Goal: Task Accomplishment & Management: Manage account settings

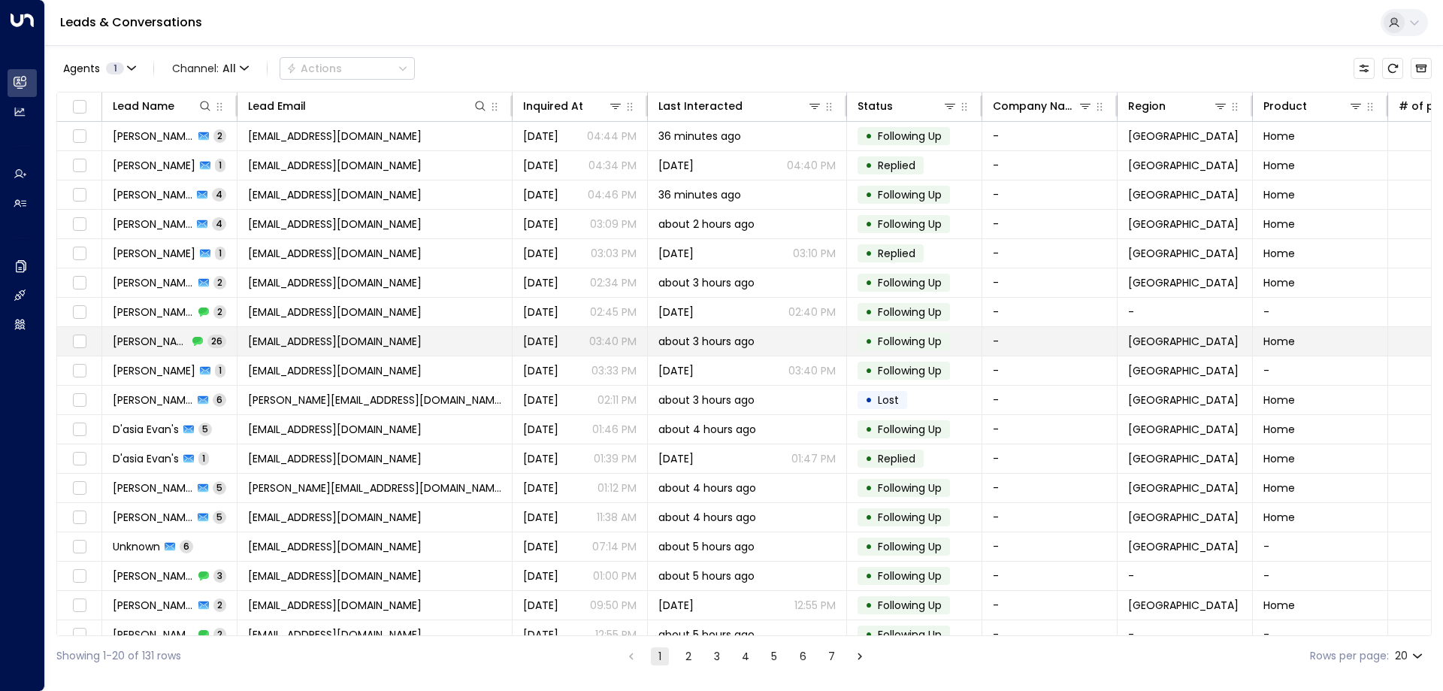
click at [307, 343] on span "[EMAIL_ADDRESS][DOMAIN_NAME]" at bounding box center [335, 341] width 174 height 15
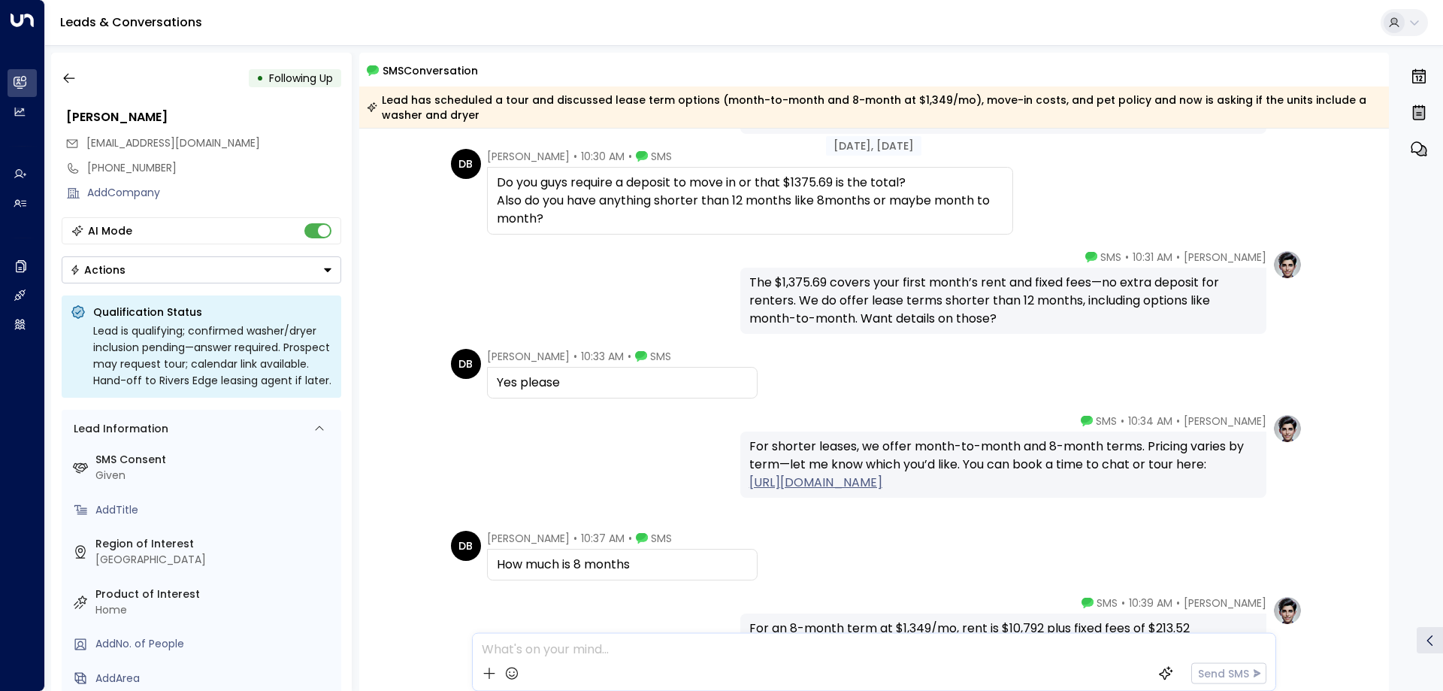
scroll to position [1328, 0]
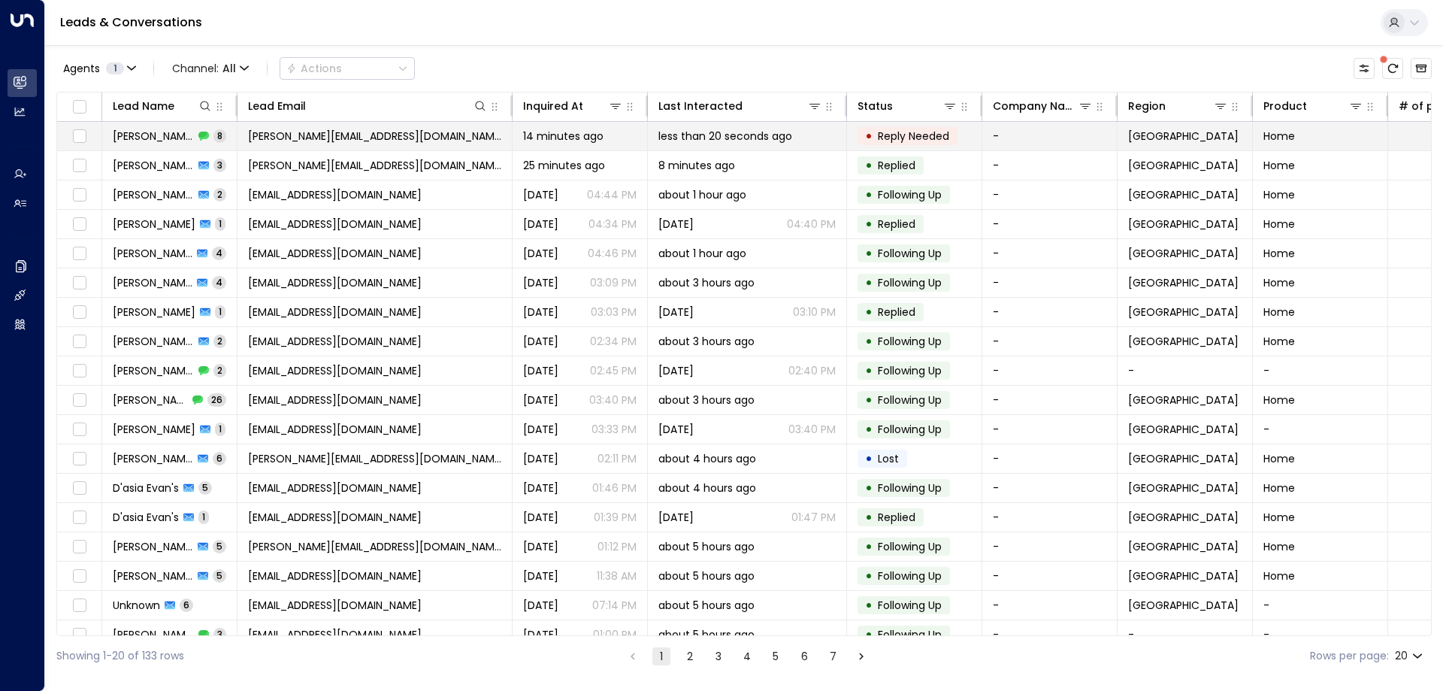
click at [415, 138] on span "[PERSON_NAME][EMAIL_ADDRESS][DOMAIN_NAME]" at bounding box center [374, 136] width 253 height 15
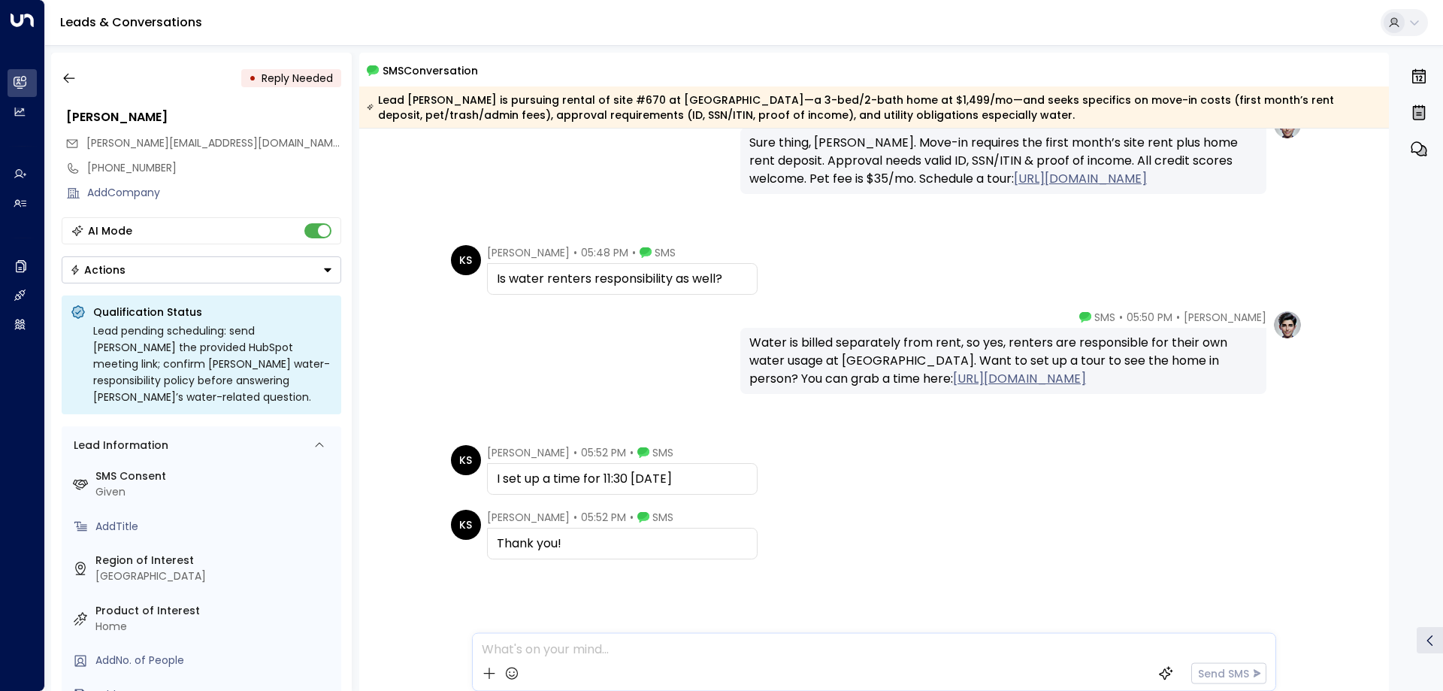
scroll to position [395, 0]
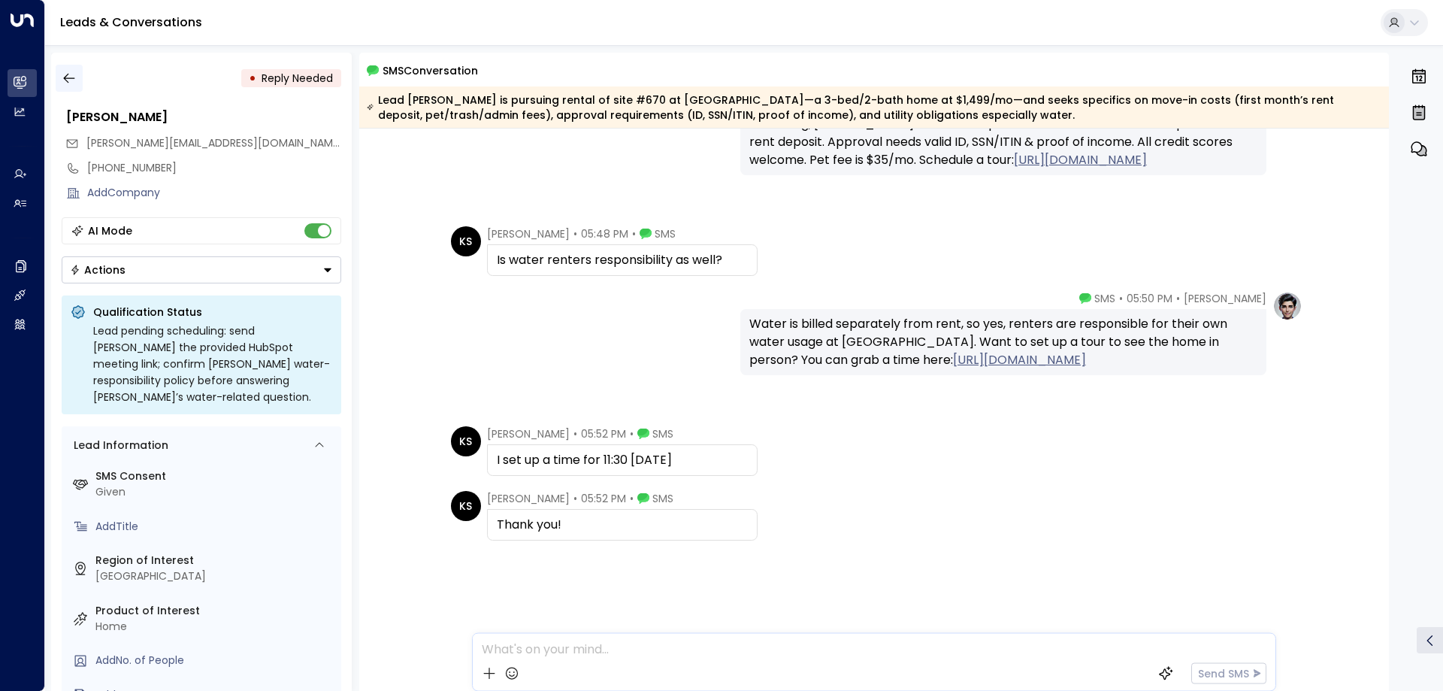
click at [68, 78] on icon "button" at bounding box center [68, 79] width 11 height 10
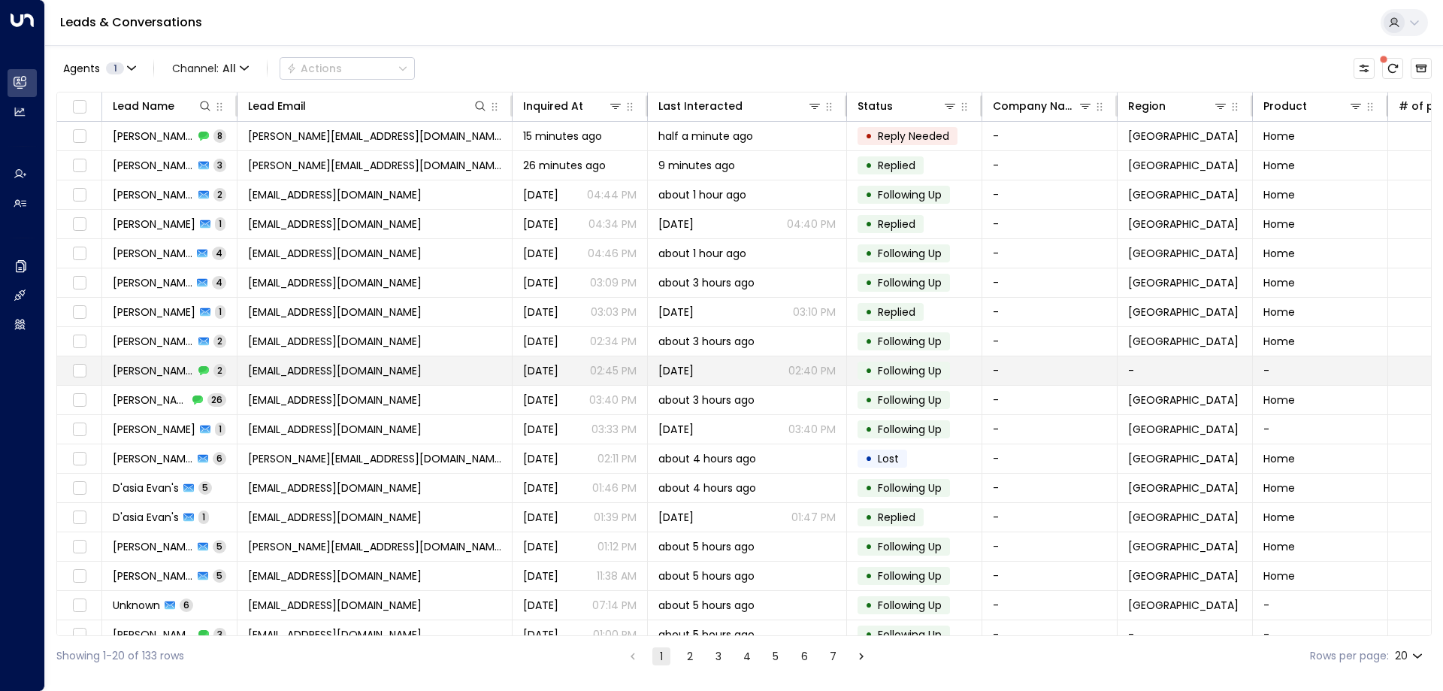
click at [310, 377] on span "[EMAIL_ADDRESS][DOMAIN_NAME]" at bounding box center [335, 370] width 174 height 15
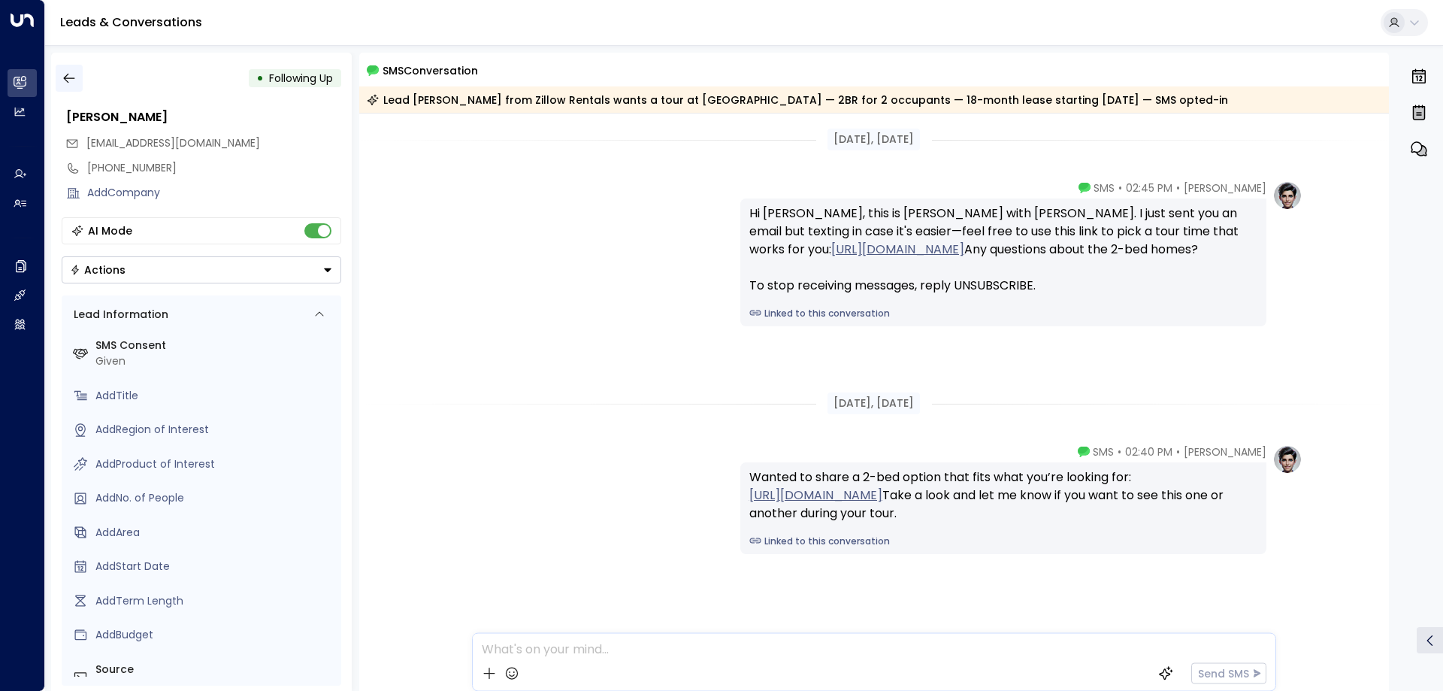
click at [62, 72] on icon "button" at bounding box center [69, 78] width 15 height 15
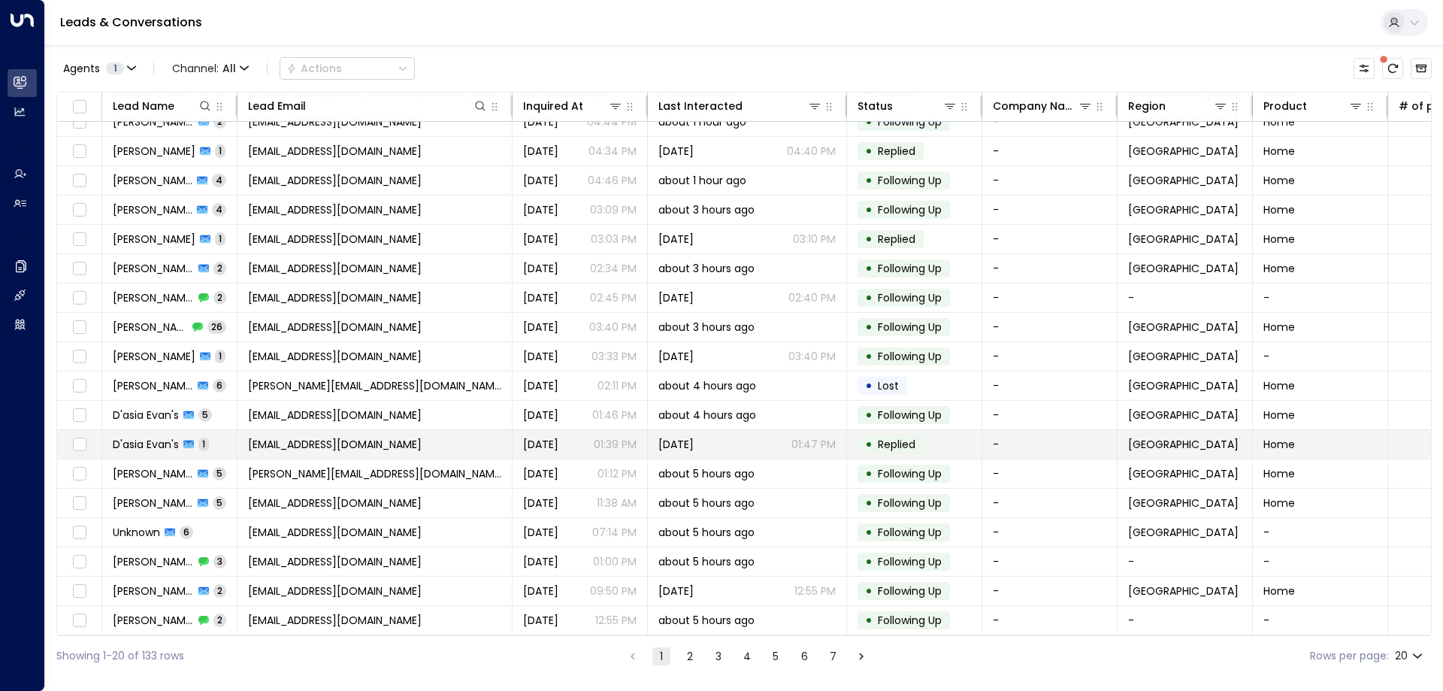
scroll to position [77, 0]
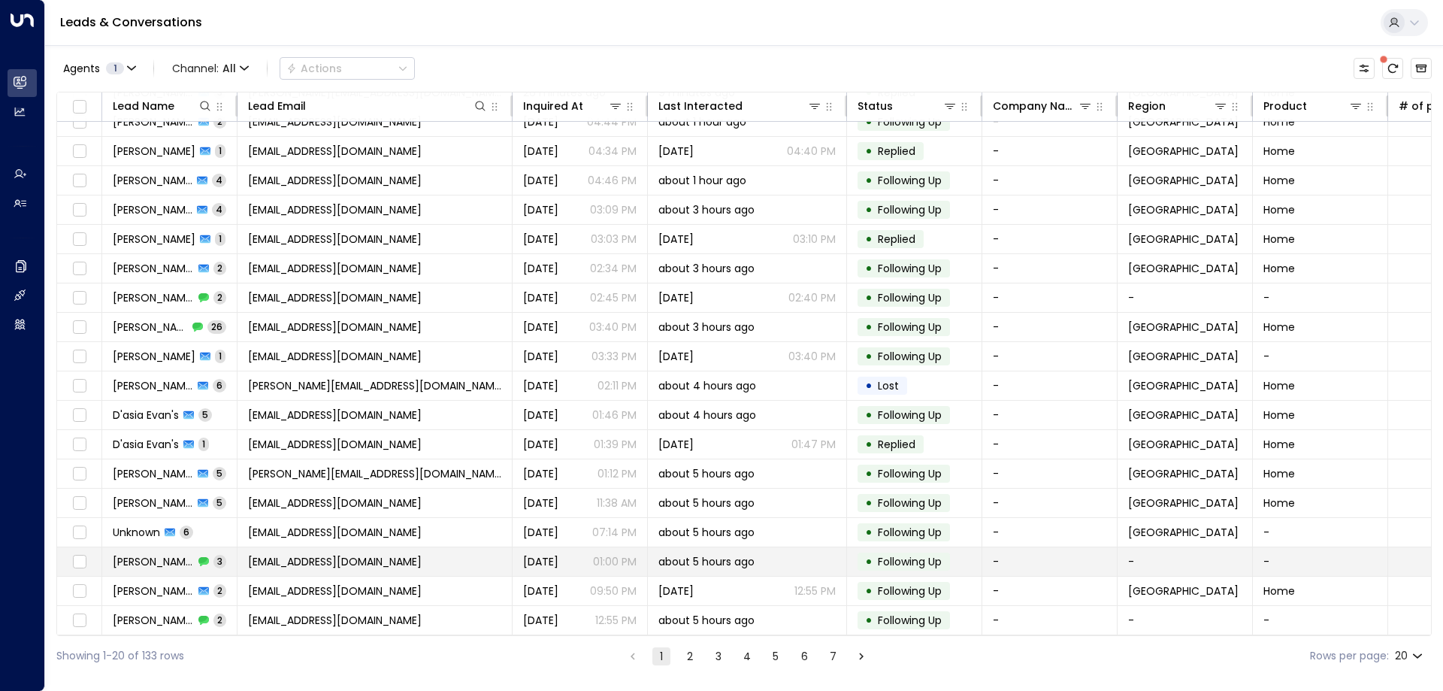
click at [183, 558] on span "[PERSON_NAME]" at bounding box center [153, 561] width 81 height 15
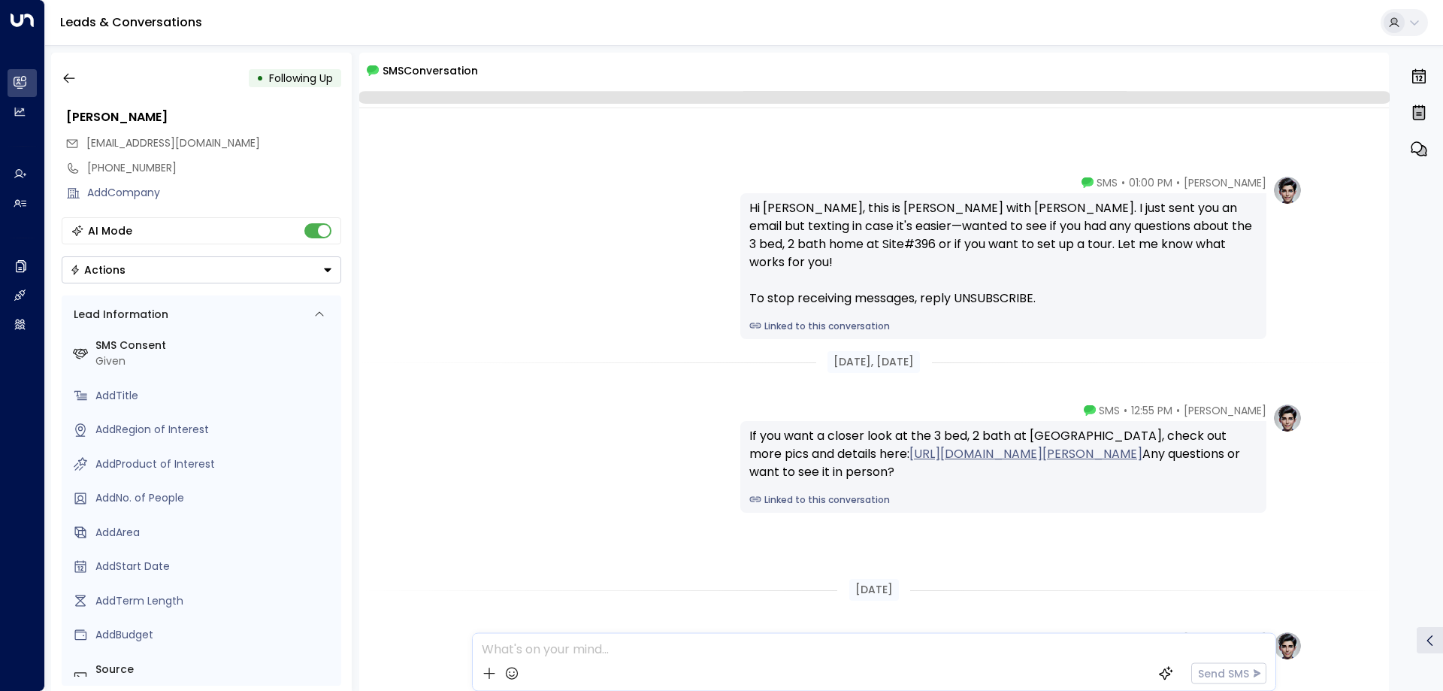
scroll to position [236, 0]
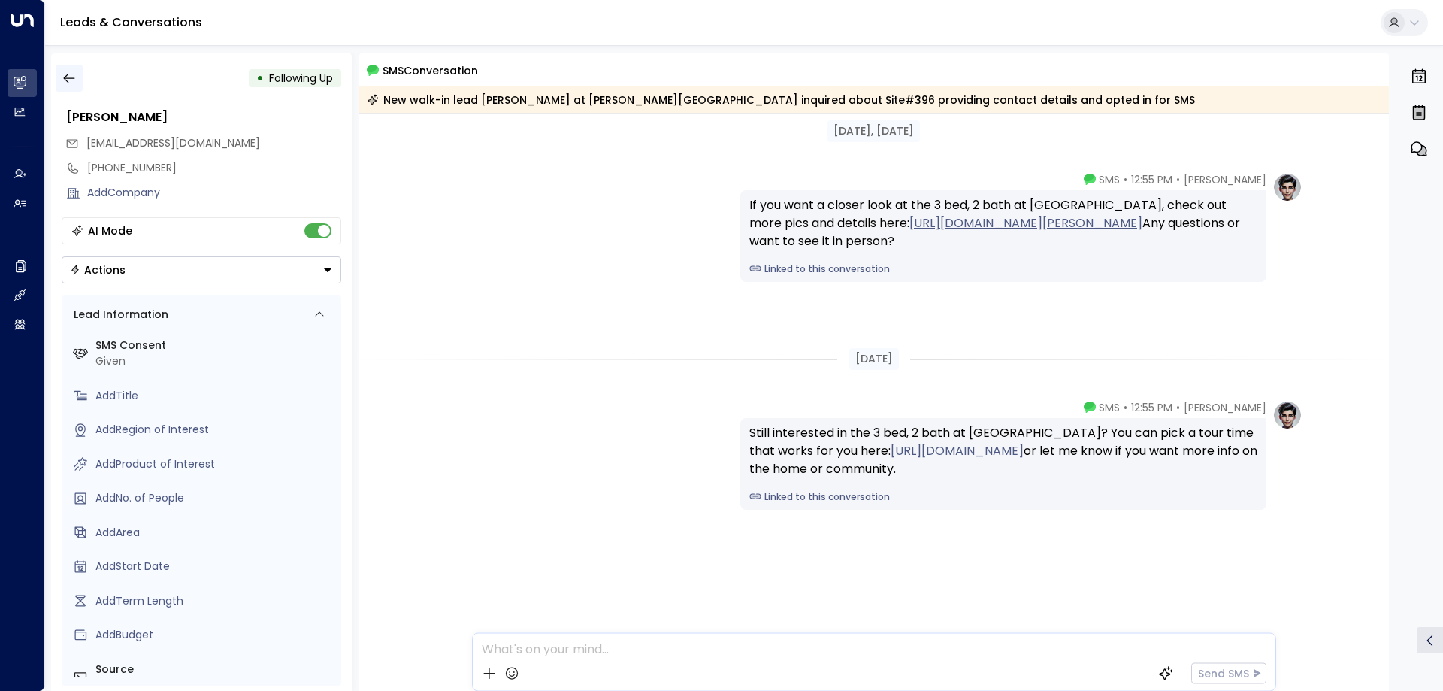
click at [66, 71] on button "button" at bounding box center [69, 78] width 27 height 27
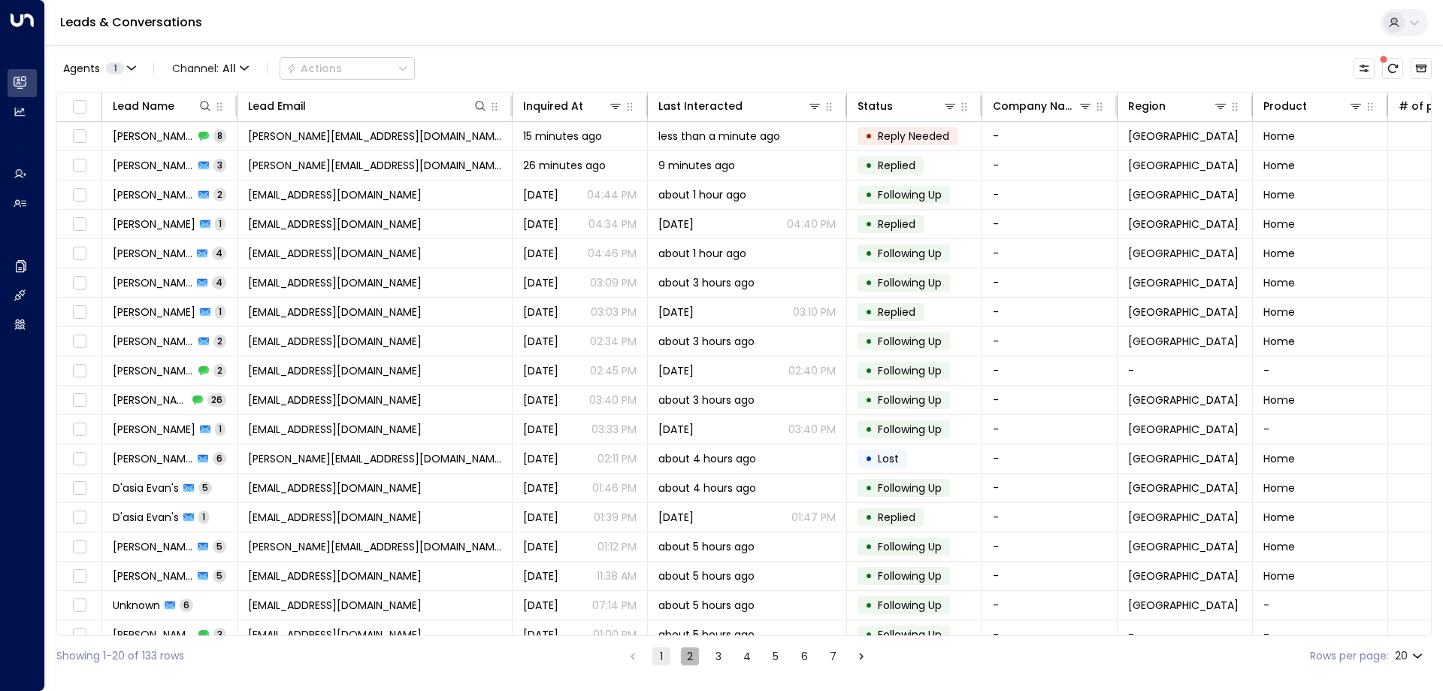
click at [682, 652] on button "2" at bounding box center [690, 656] width 18 height 18
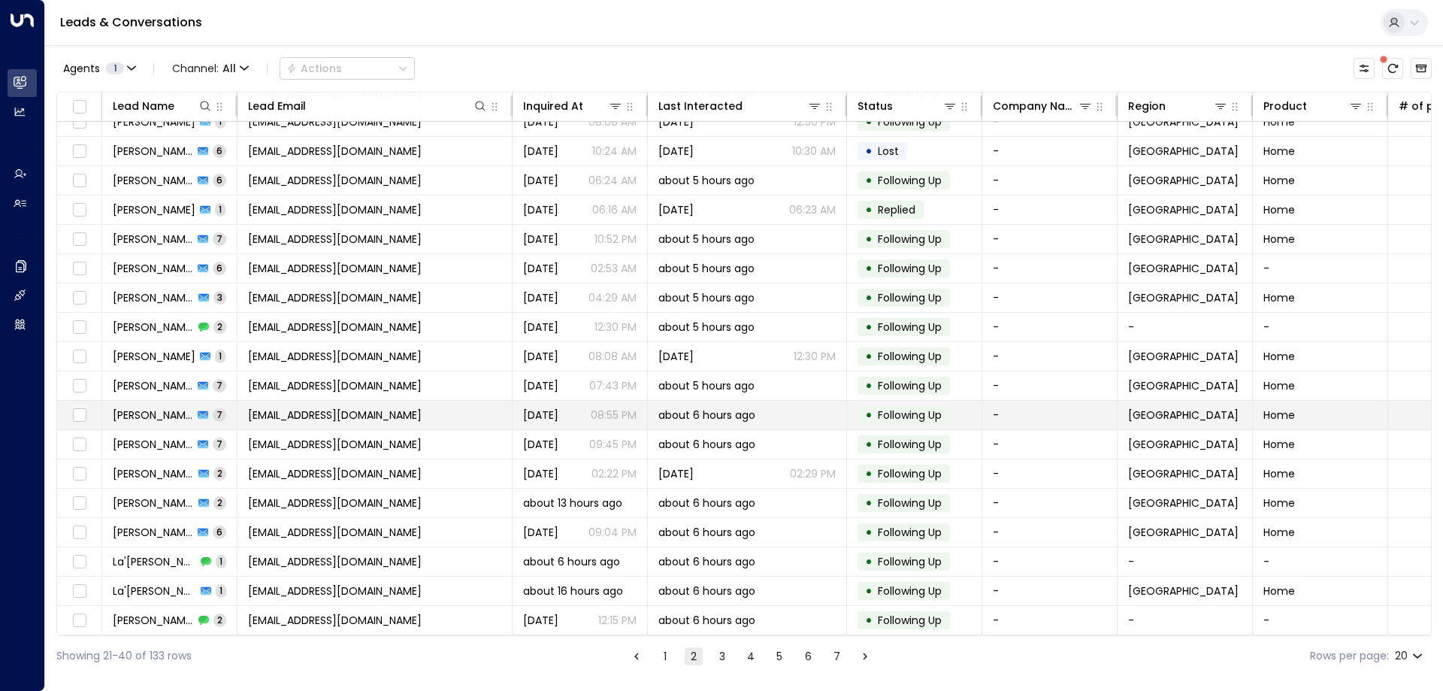
scroll to position [77, 0]
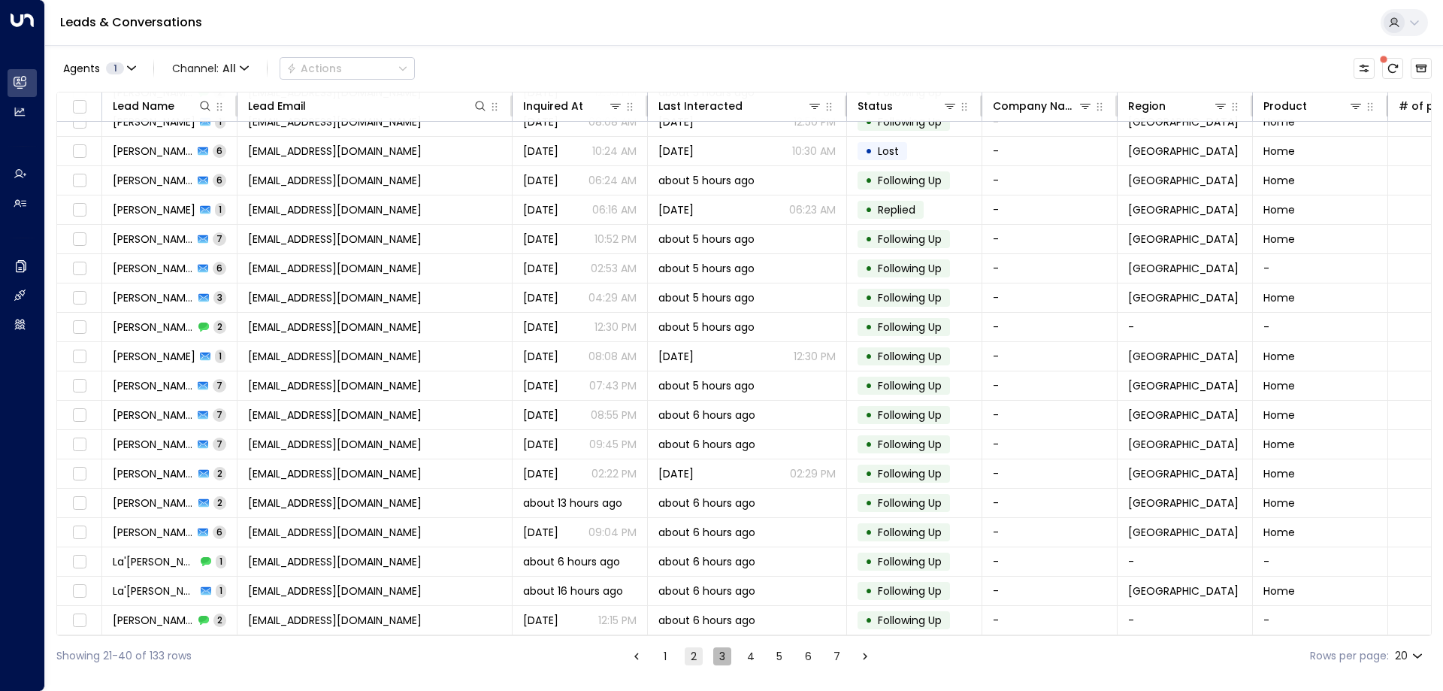
click at [723, 661] on button "3" at bounding box center [722, 656] width 18 height 18
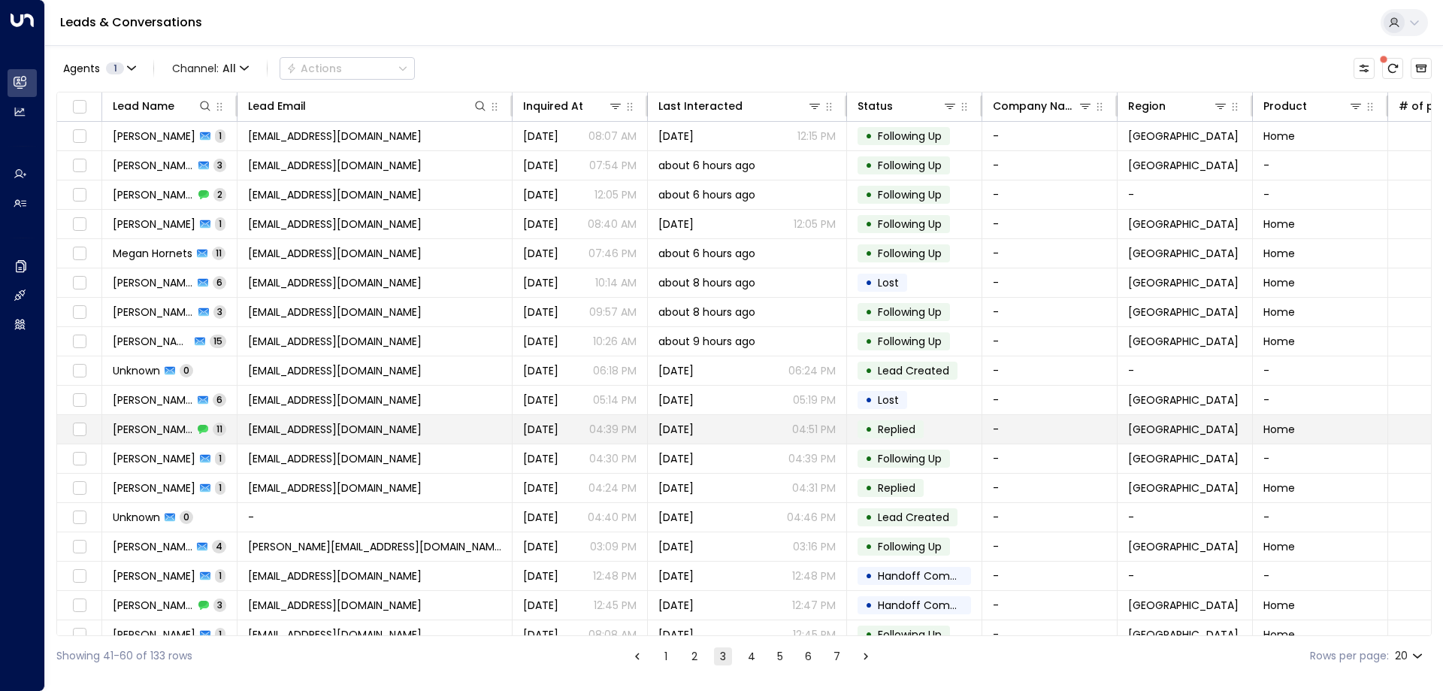
click at [304, 422] on span "vernicewhite06@gmail.com" at bounding box center [335, 429] width 174 height 15
